Goal: Navigation & Orientation: Go to known website

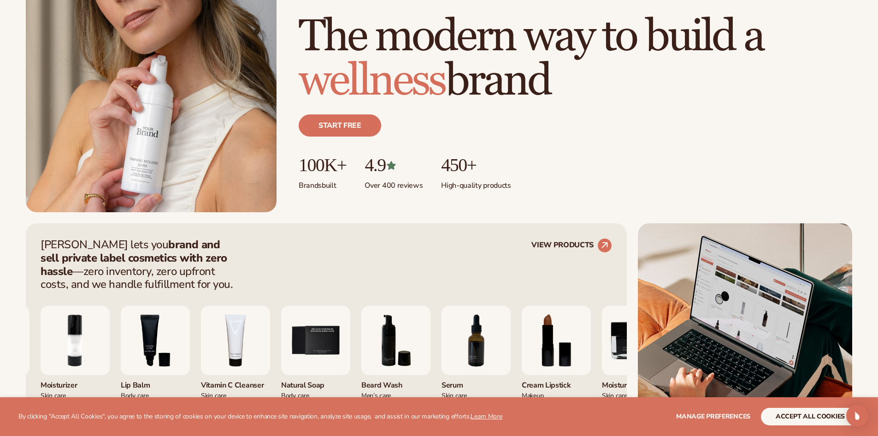
scroll to position [184, 0]
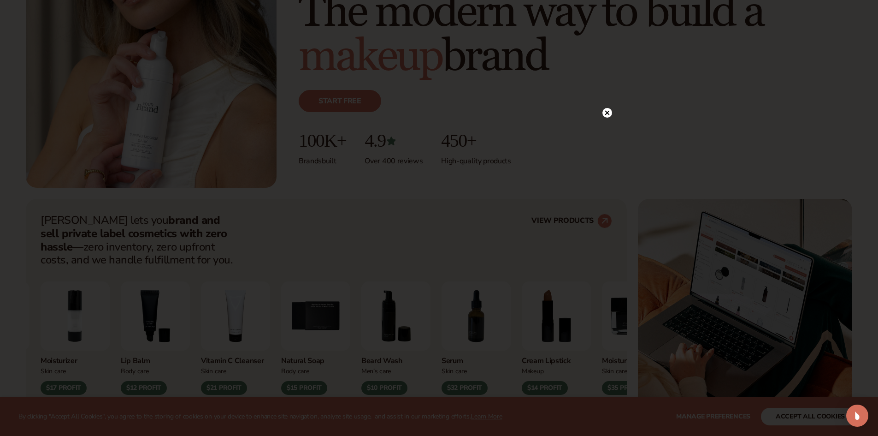
click at [608, 109] on circle at bounding box center [608, 113] width 10 height 10
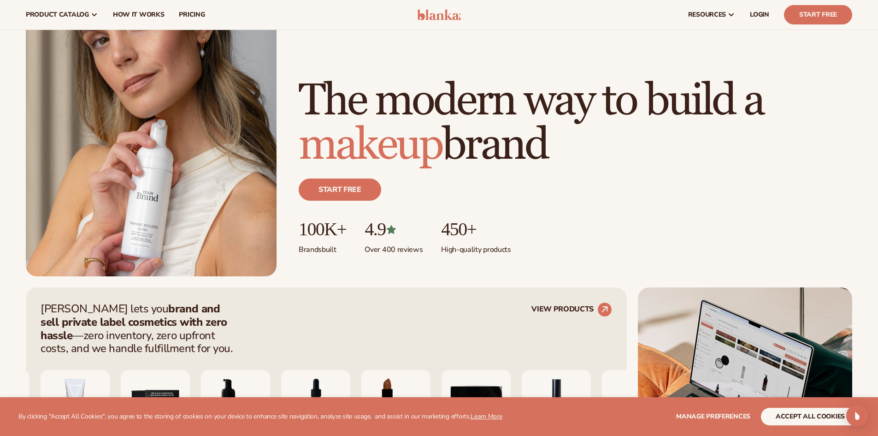
scroll to position [0, 0]
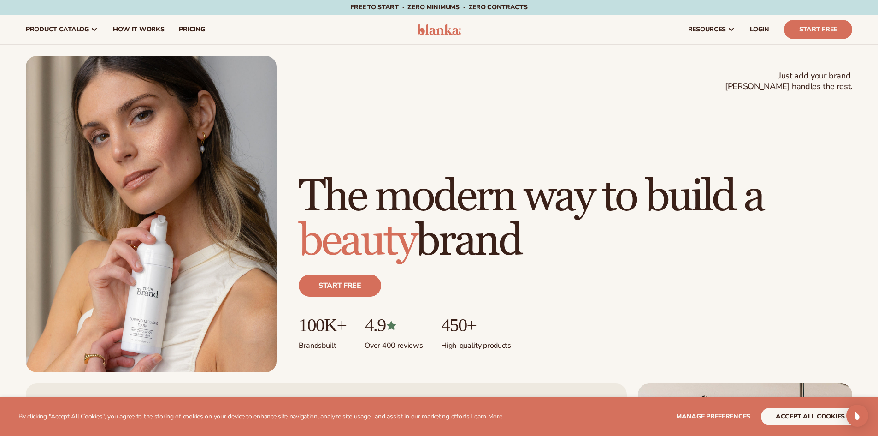
click at [444, 30] on img at bounding box center [439, 29] width 44 height 11
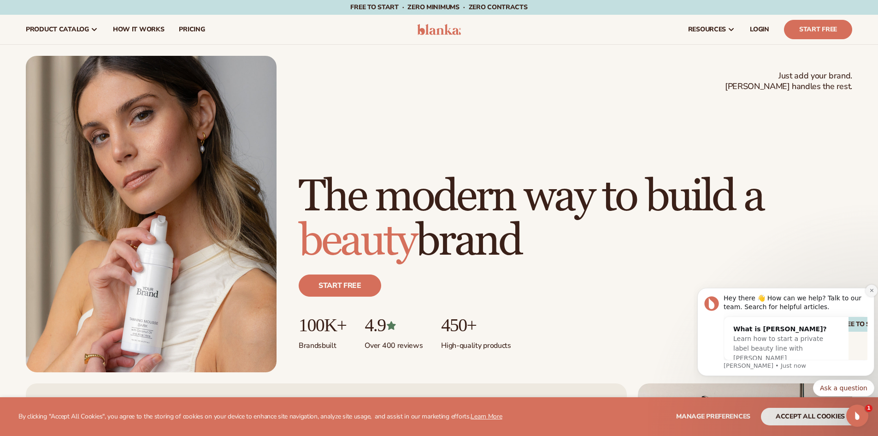
click at [872, 292] on icon "Dismiss notification" at bounding box center [872, 290] width 5 height 5
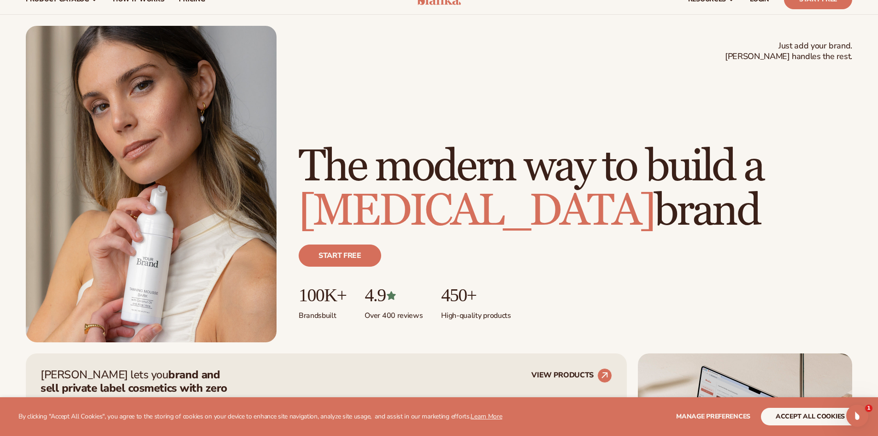
scroll to position [46, 0]
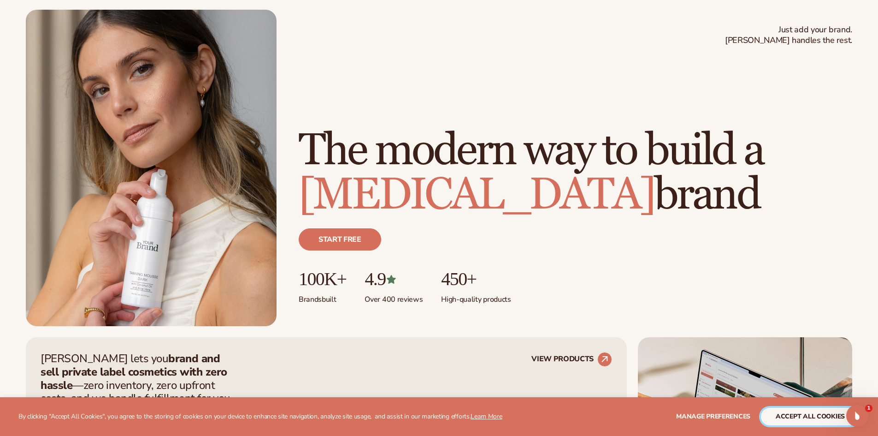
click at [802, 418] on button "accept all cookies" at bounding box center [810, 417] width 99 height 18
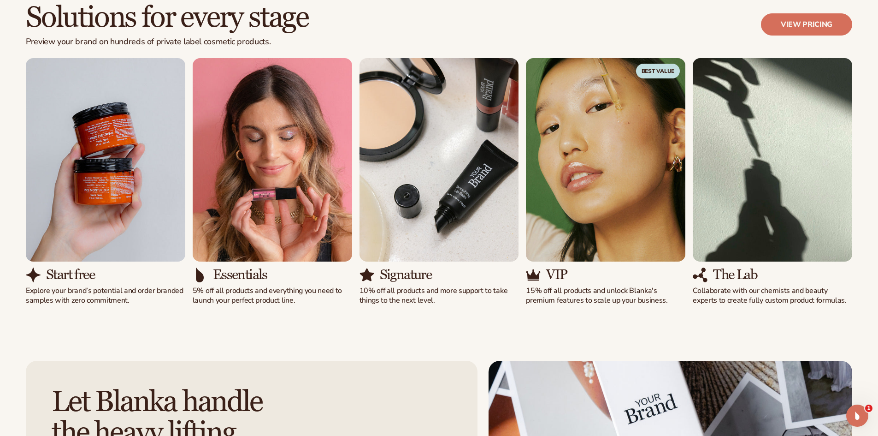
scroll to position [876, 0]
